Goal: Information Seeking & Learning: Learn about a topic

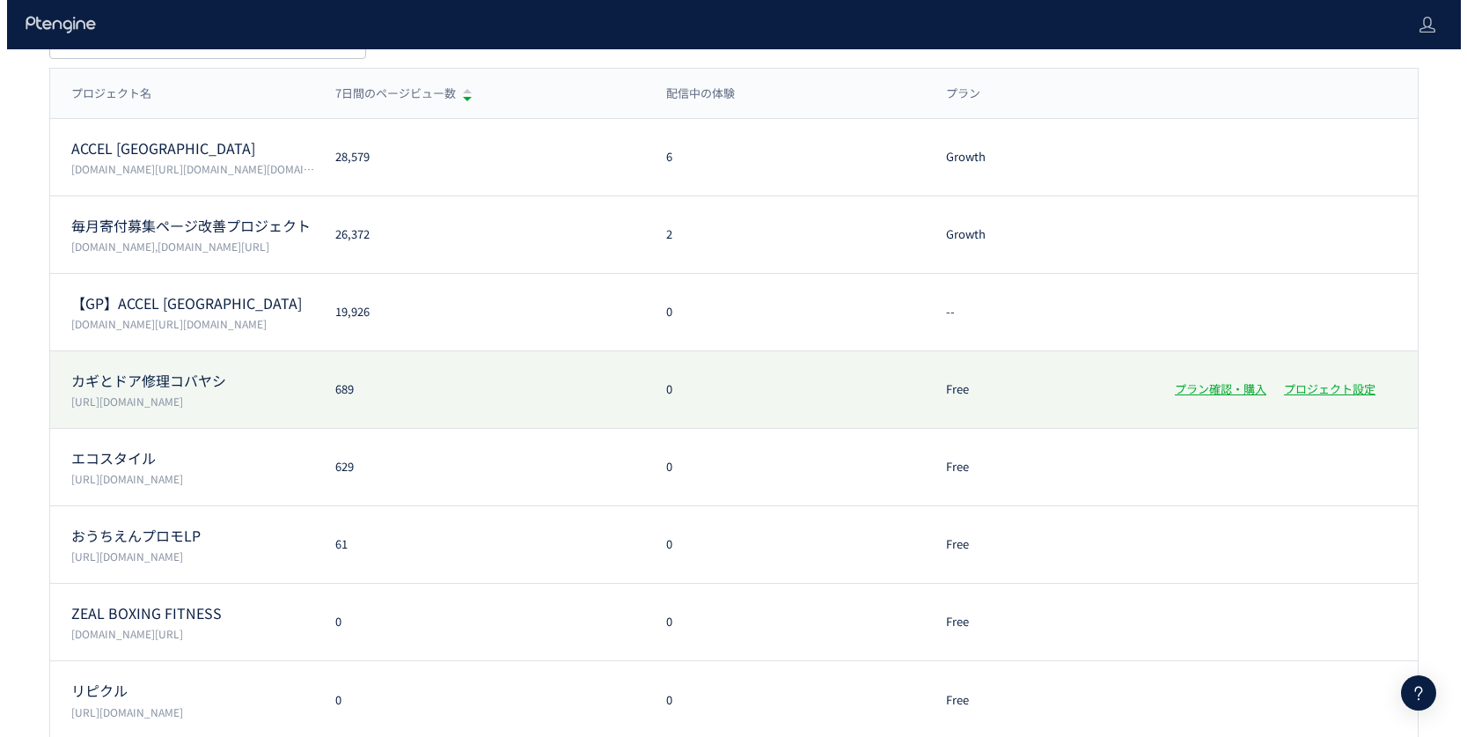
scroll to position [182, 0]
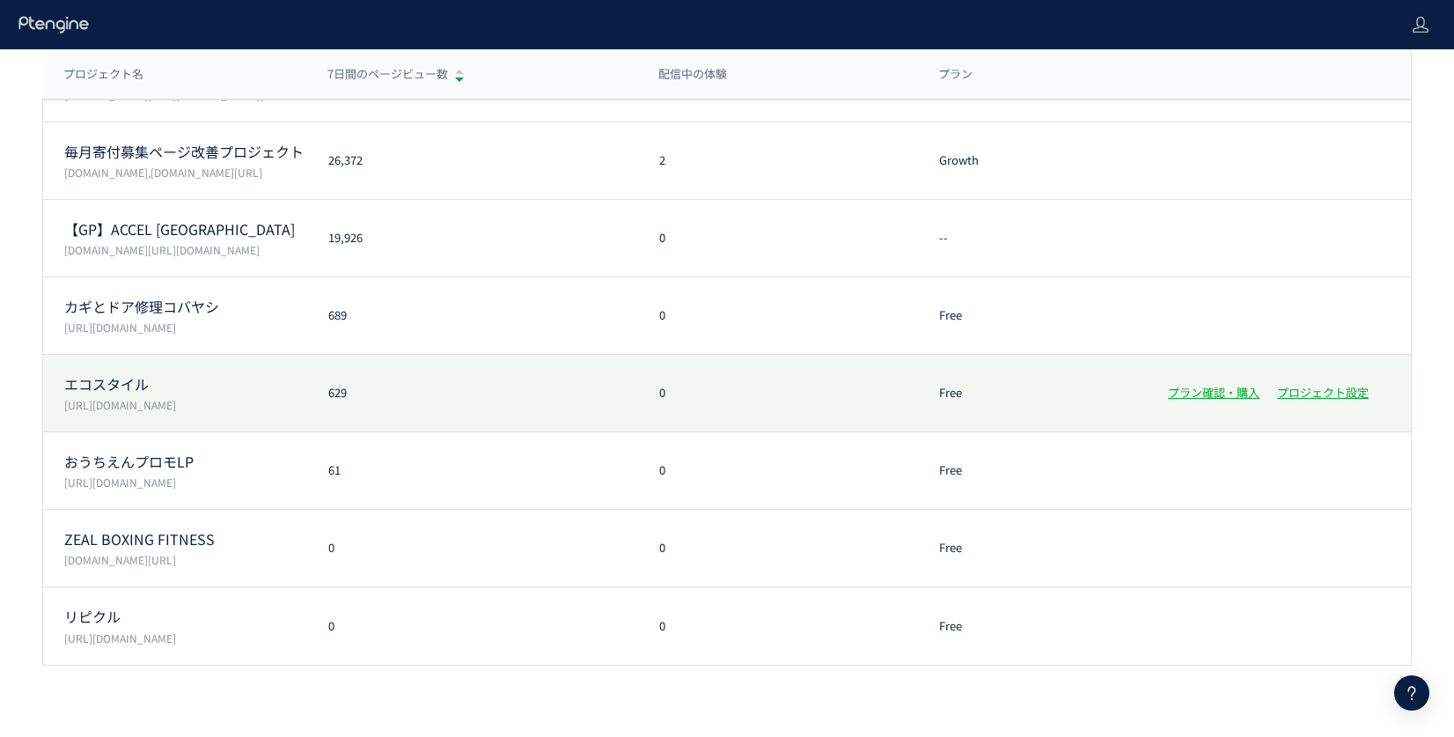
click at [158, 388] on p "エコスタイル" at bounding box center [185, 384] width 243 height 20
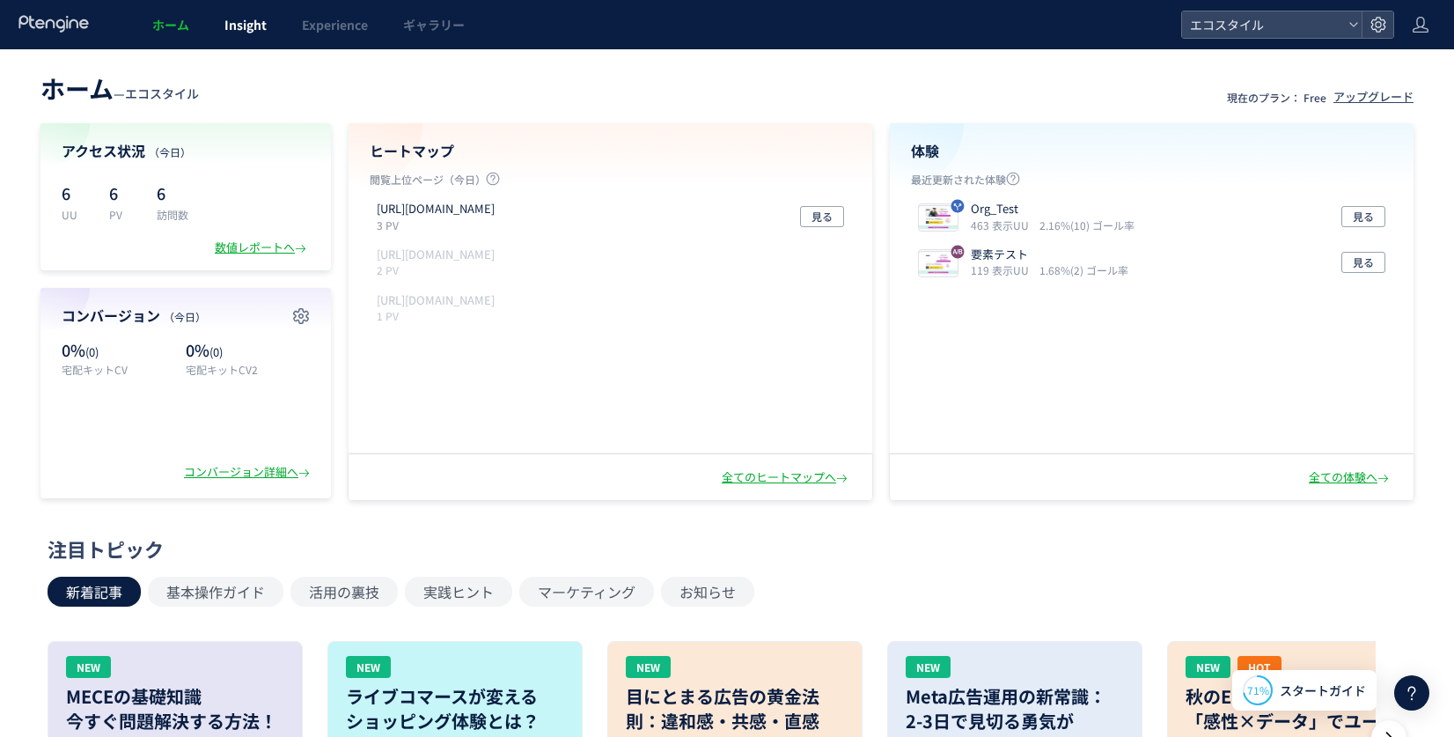
click at [243, 23] on span "Insight" at bounding box center [245, 25] width 42 height 18
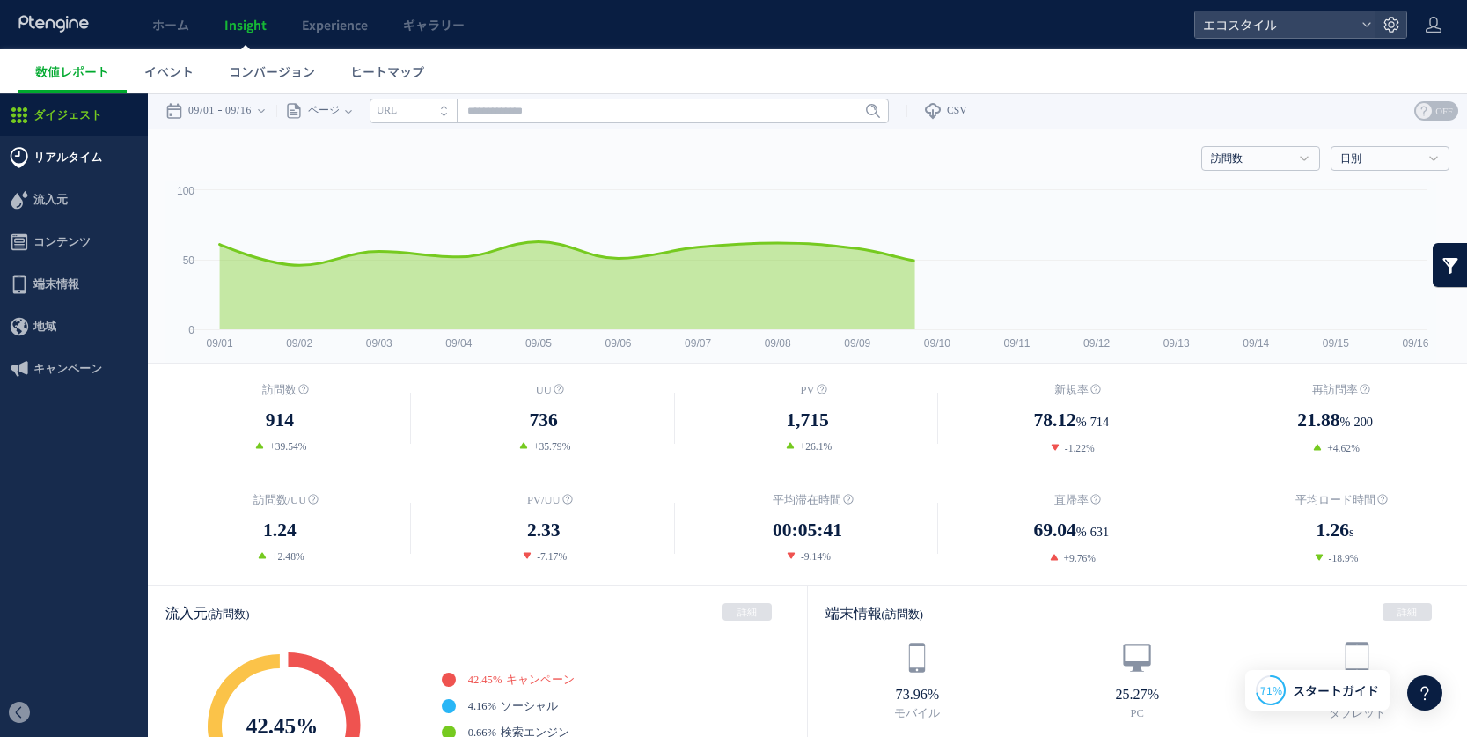
scroll to position [4, 0]
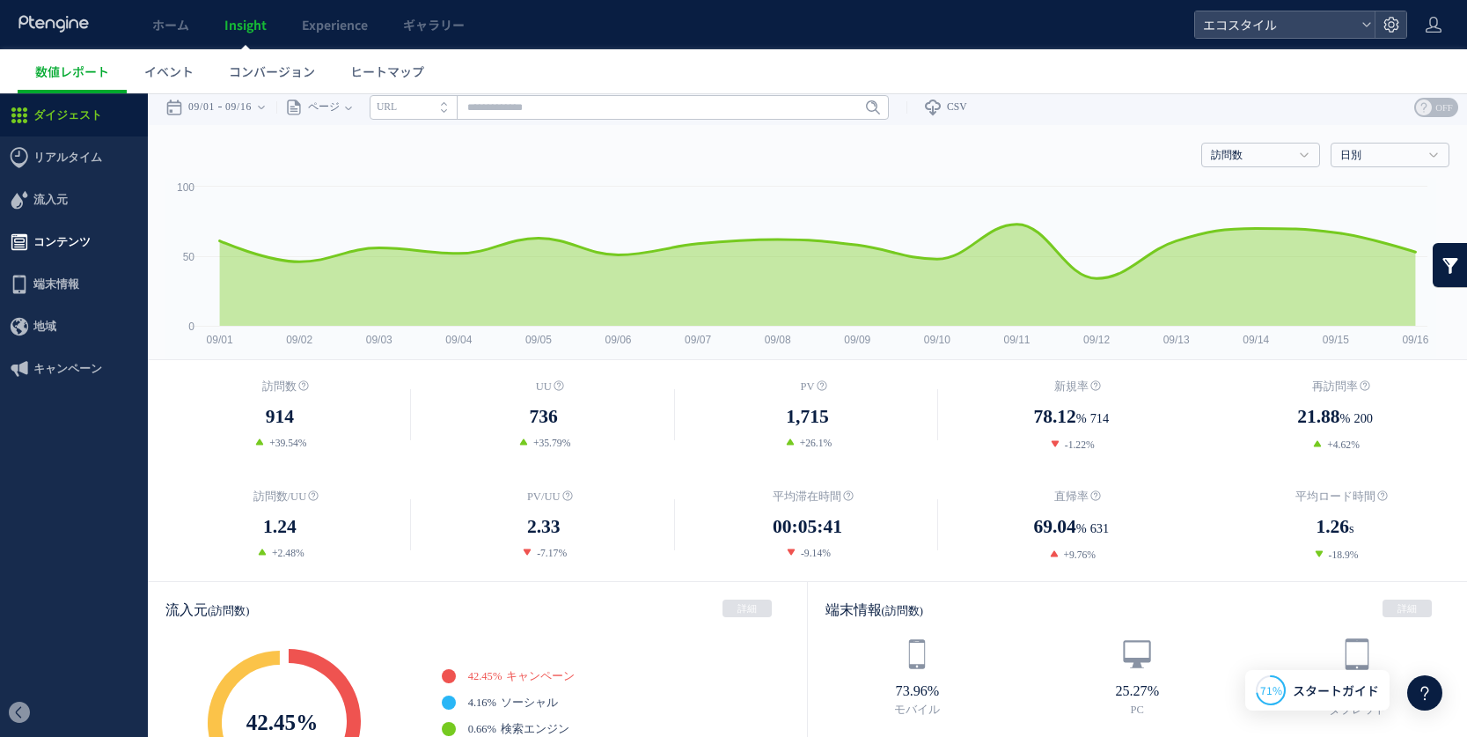
click at [52, 224] on span "コンテンツ" at bounding box center [61, 242] width 57 height 42
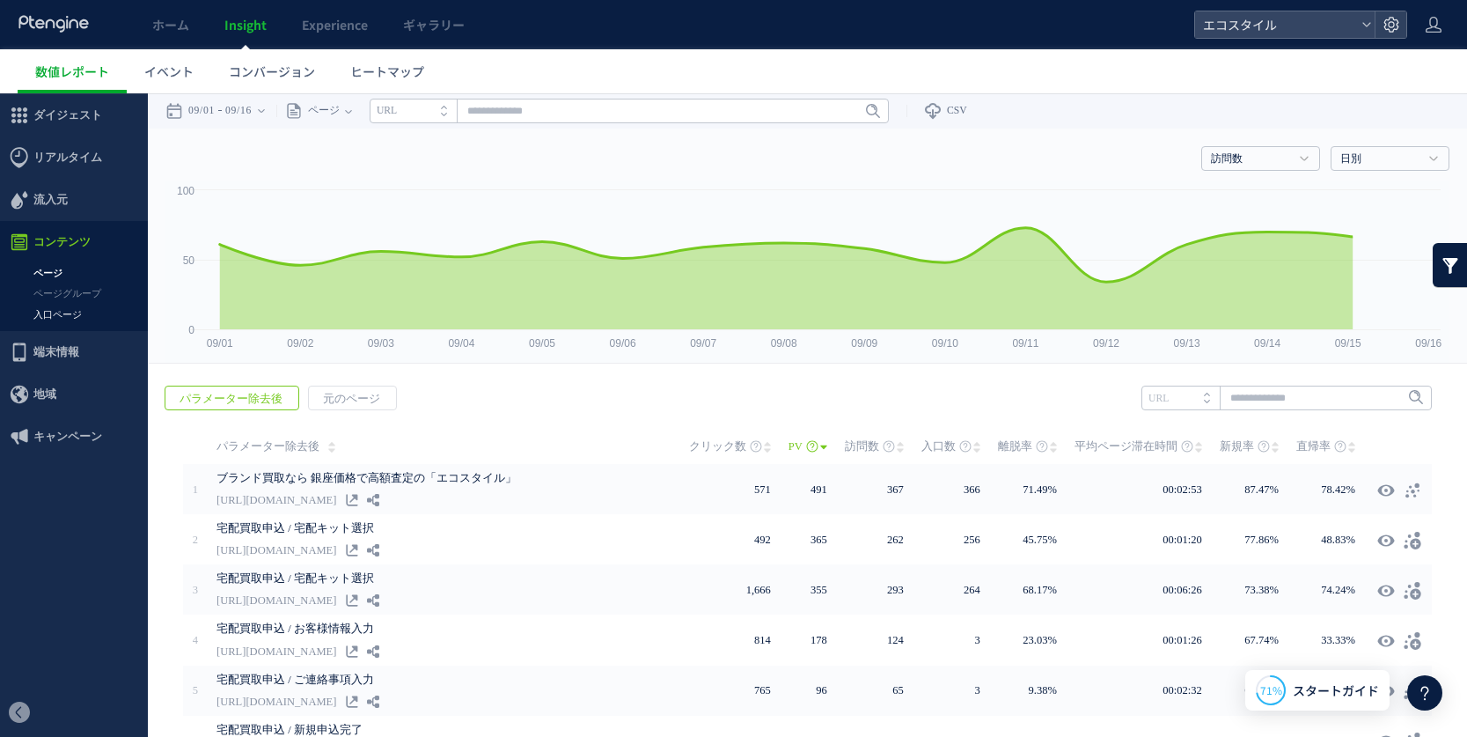
click at [51, 309] on link "入口ページ" at bounding box center [74, 314] width 148 height 20
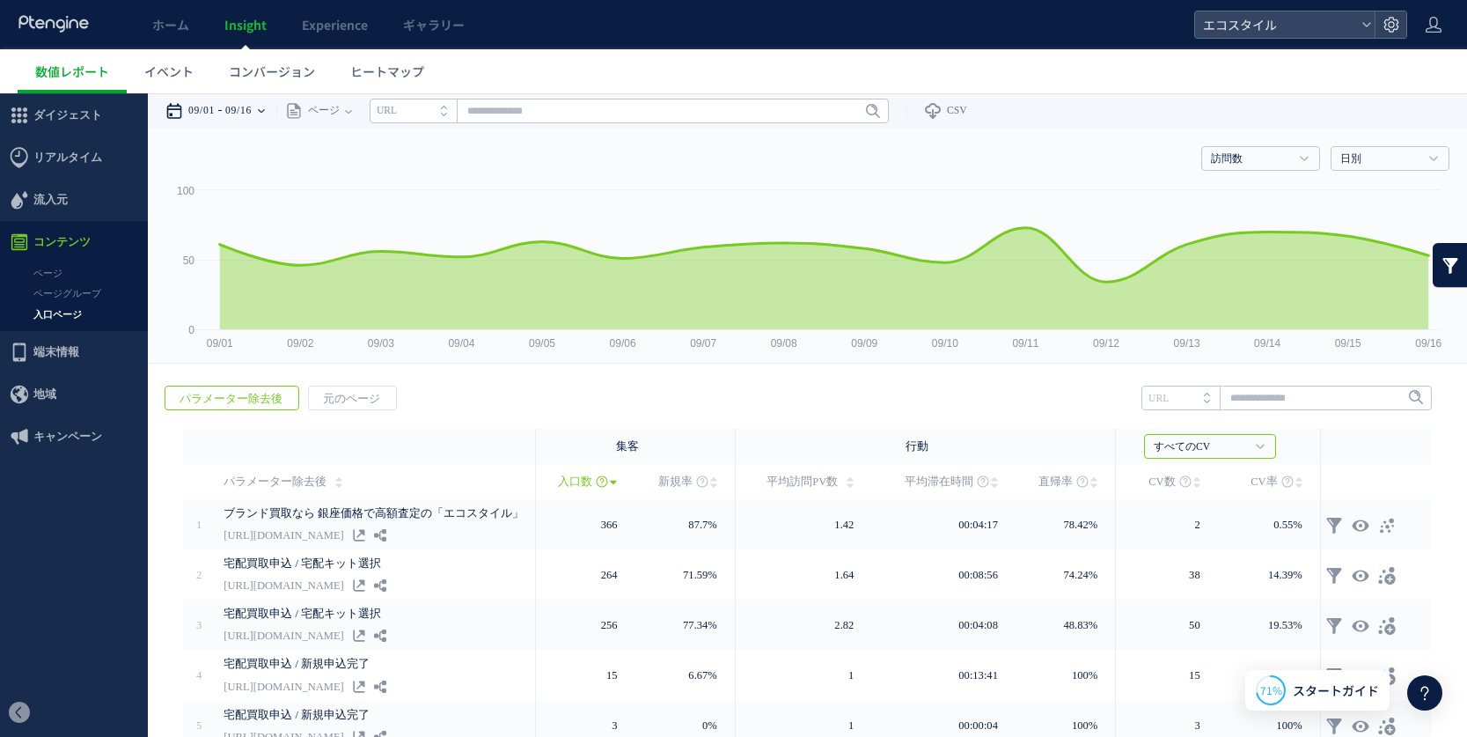
click at [231, 113] on div "09/01 09/16" at bounding box center [220, 110] width 111 height 35
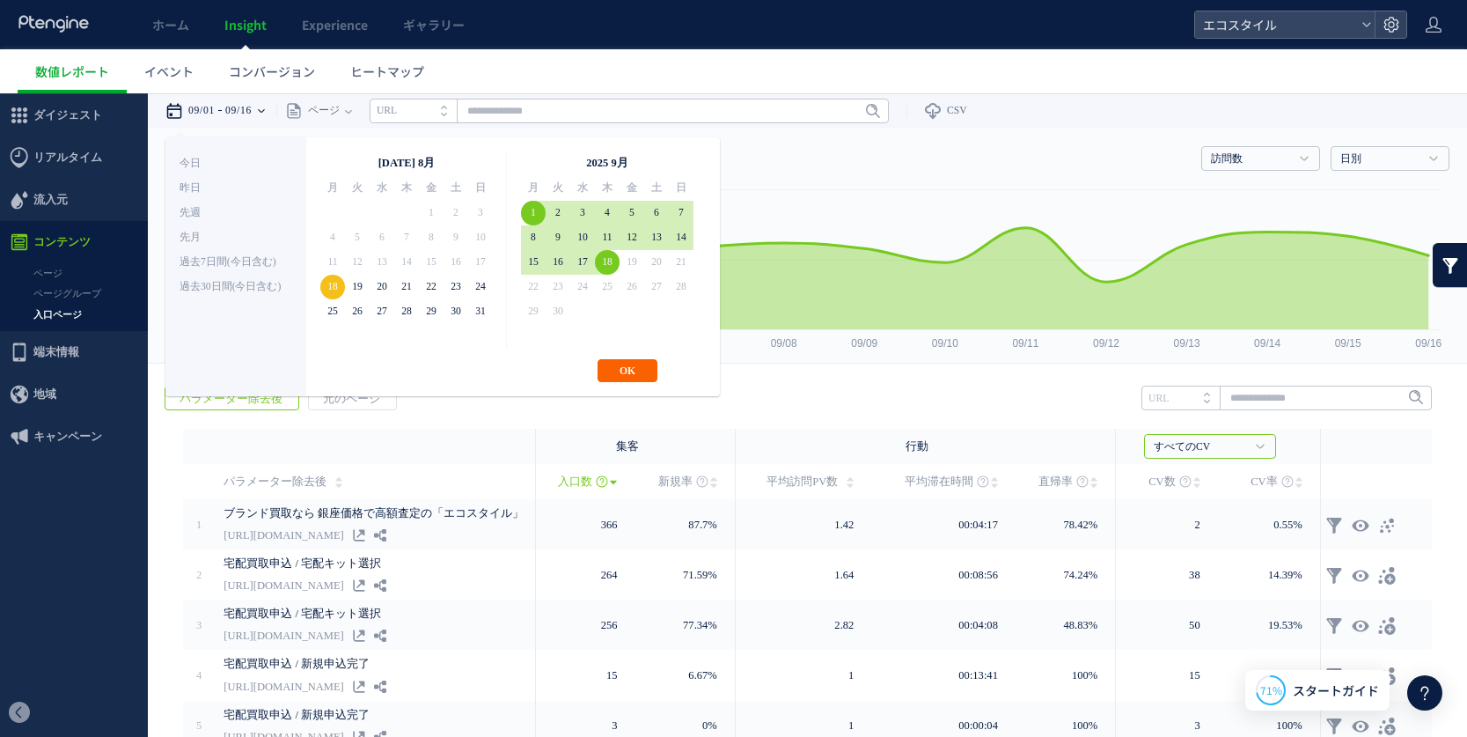
click at [631, 378] on button "OK" at bounding box center [628, 370] width 60 height 23
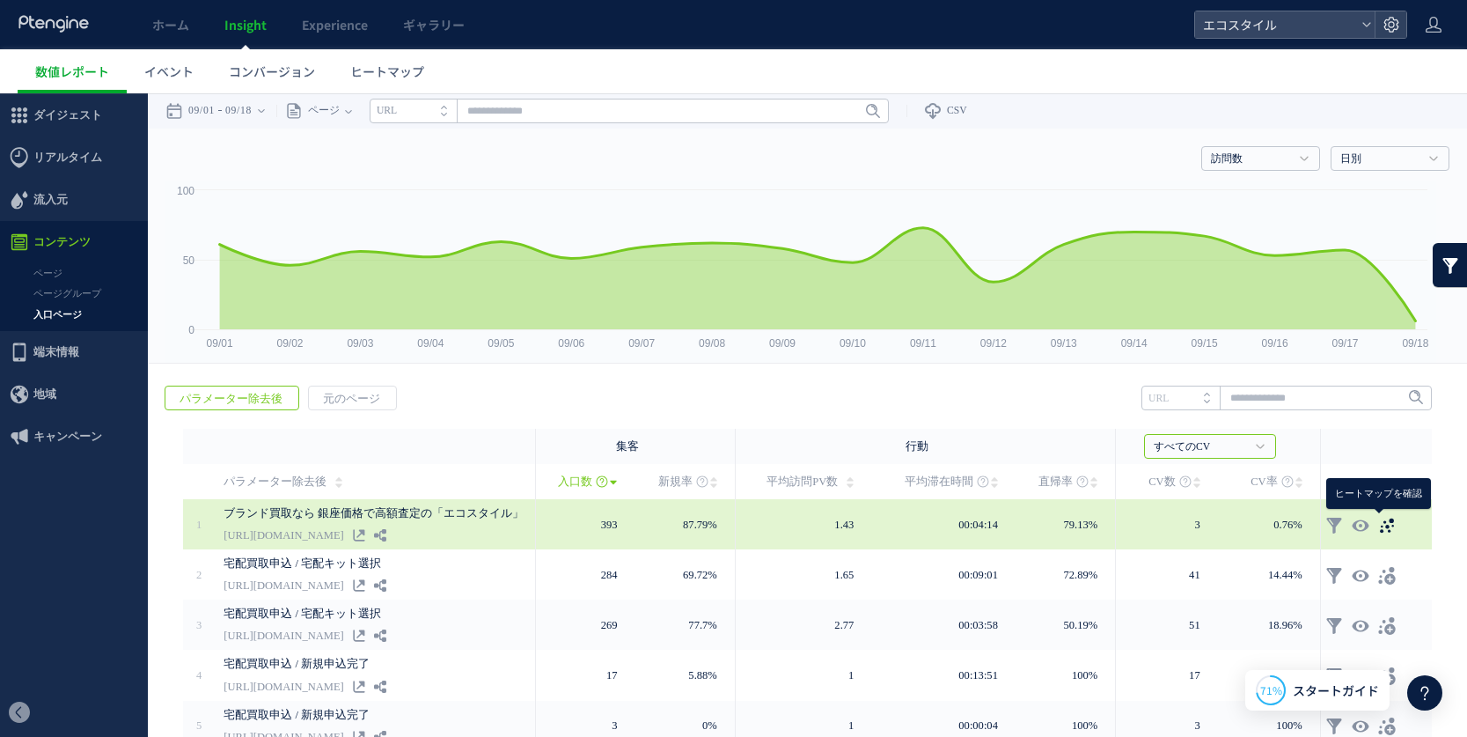
click at [1380, 524] on use at bounding box center [1387, 524] width 14 height 15
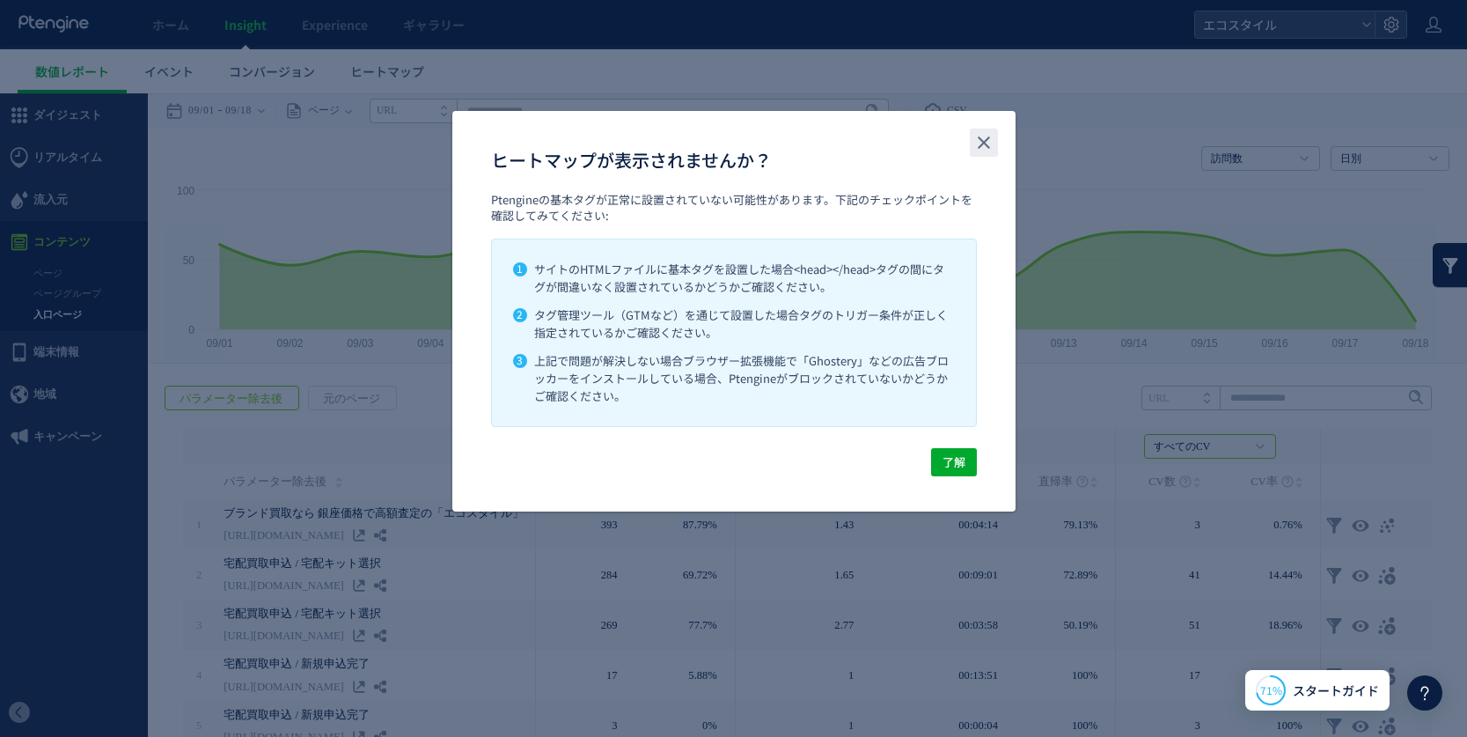
drag, startPoint x: 986, startPoint y: 140, endPoint x: 1071, endPoint y: 24, distance: 144.1
click at [986, 140] on use "close" at bounding box center [984, 142] width 12 height 12
